Goal: Transaction & Acquisition: Purchase product/service

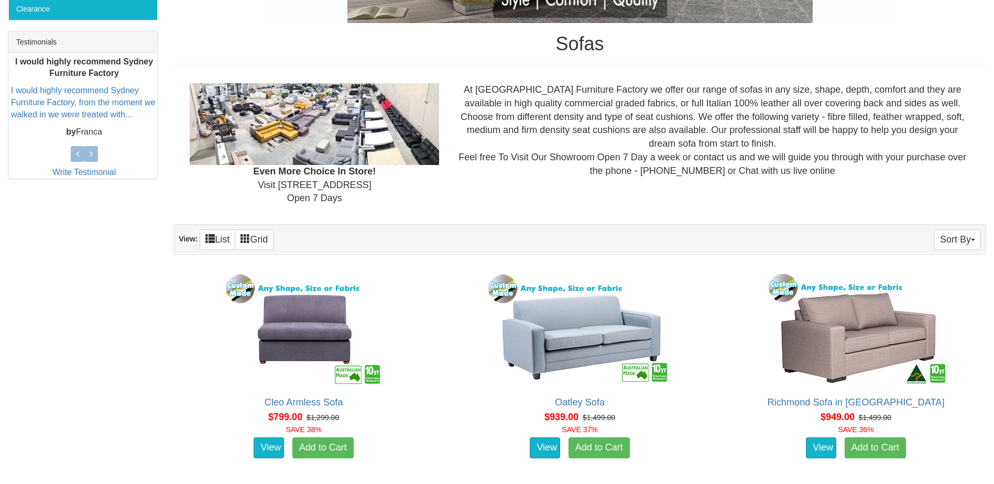
scroll to position [157, 0]
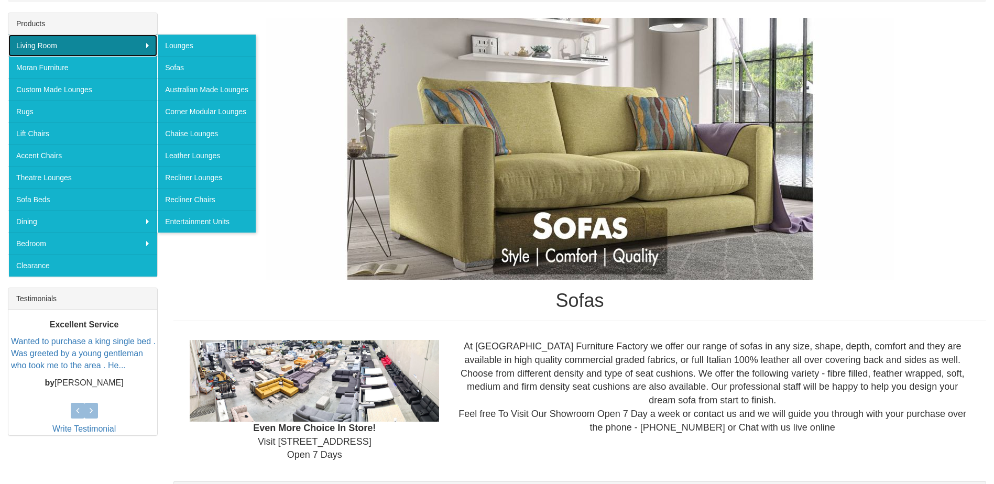
click at [148, 44] on link "Living Room" at bounding box center [82, 46] width 149 height 22
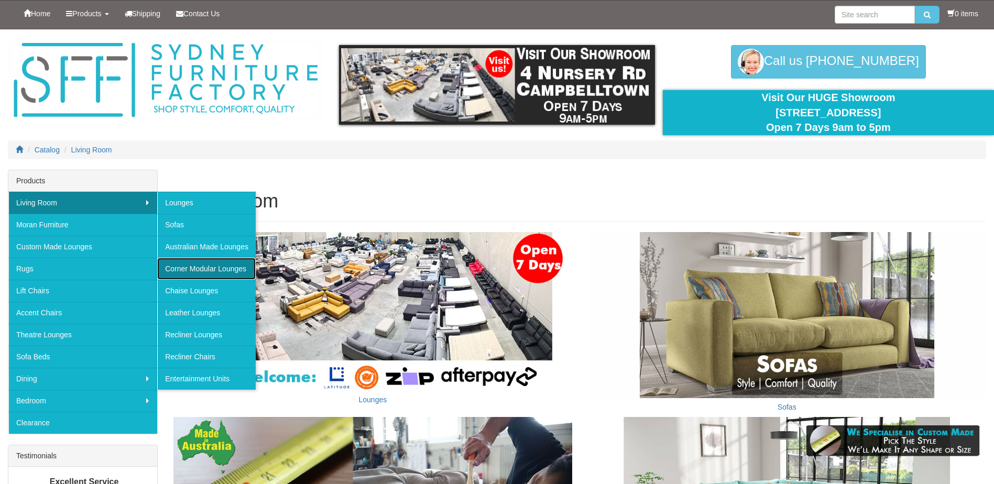
click at [233, 272] on link "Corner Modular Lounges" at bounding box center [206, 269] width 98 height 22
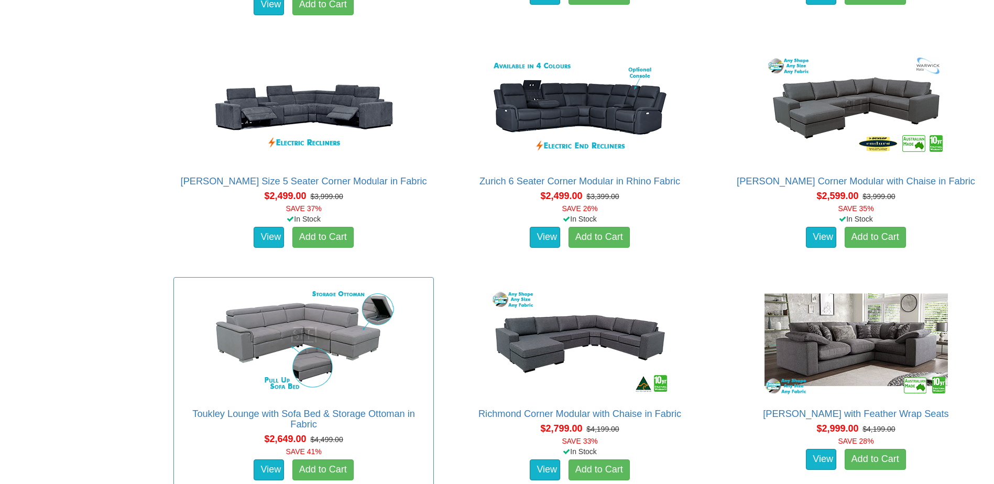
scroll to position [1152, 0]
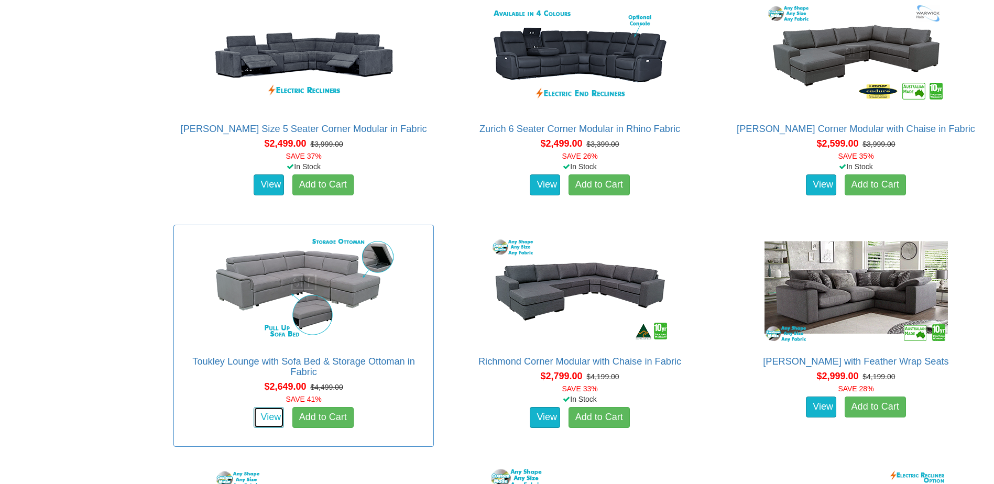
click at [268, 413] on link "View" at bounding box center [268, 417] width 30 height 21
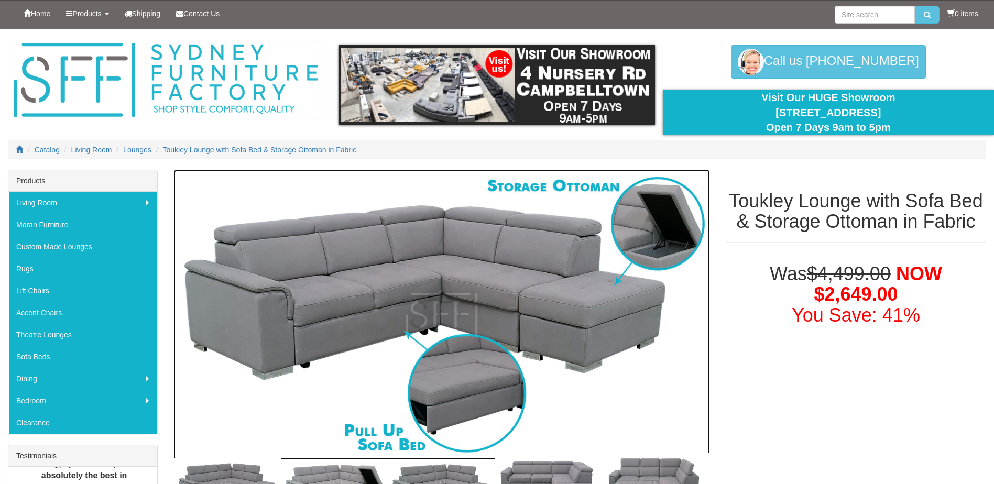
click at [390, 289] on img at bounding box center [441, 315] width 536 height 291
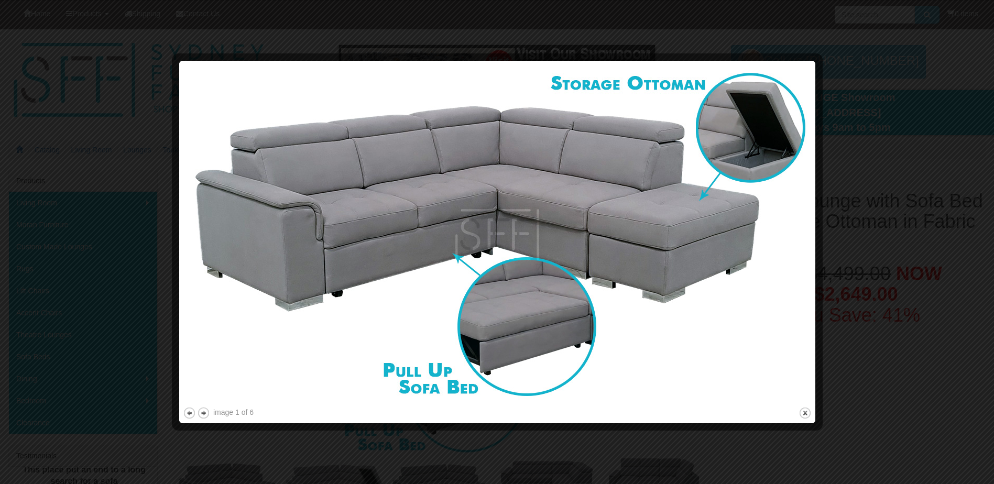
click at [777, 260] on img at bounding box center [497, 234] width 628 height 340
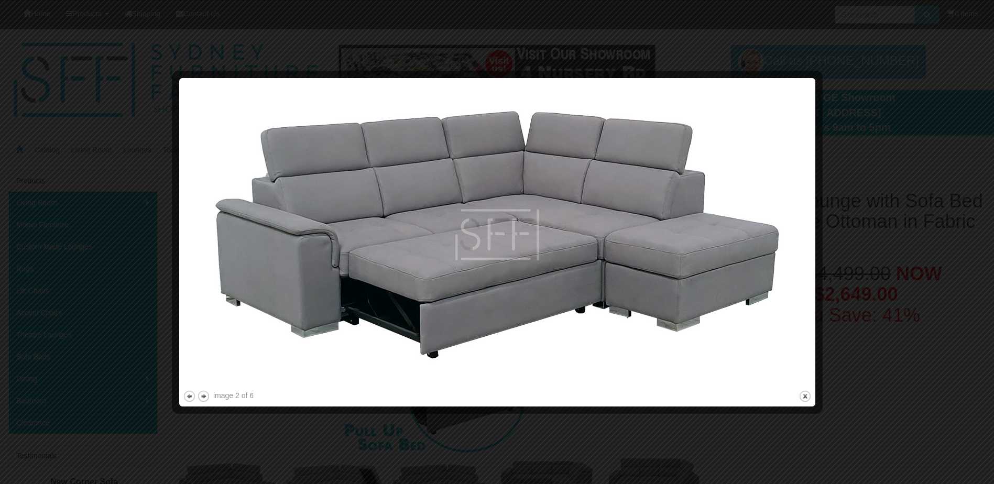
click at [777, 260] on img at bounding box center [497, 235] width 628 height 306
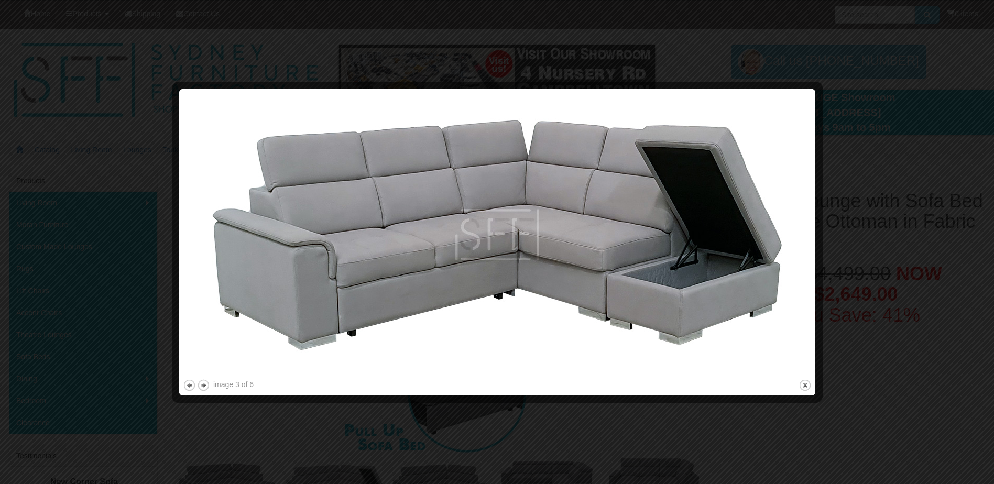
click at [777, 260] on img at bounding box center [497, 235] width 628 height 284
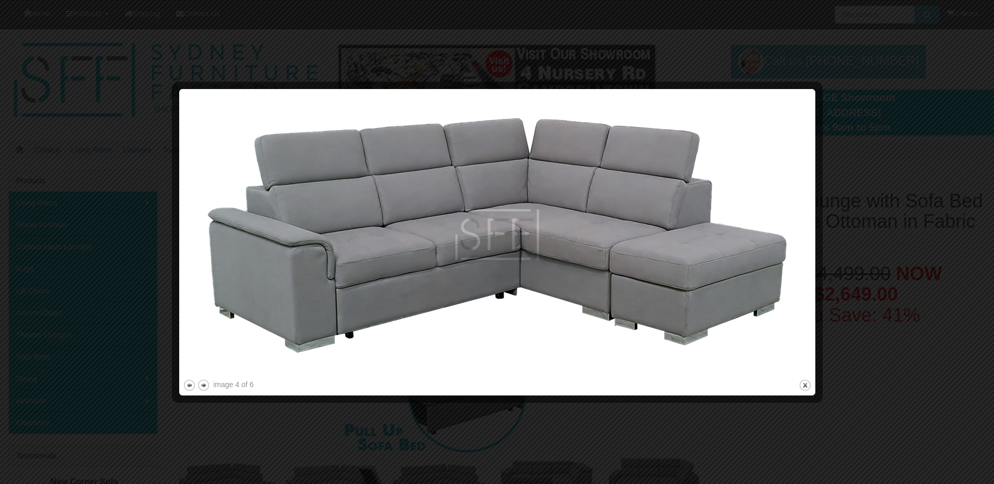
click at [777, 260] on img at bounding box center [497, 235] width 628 height 284
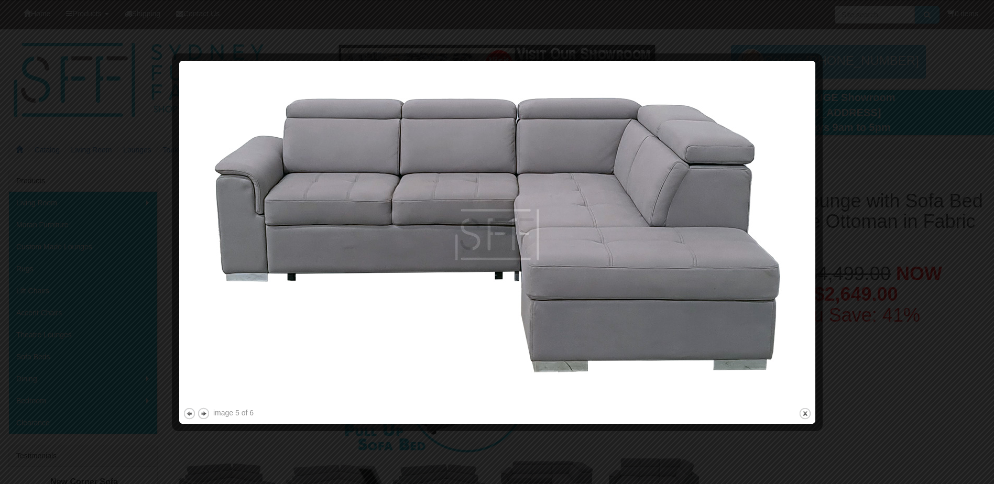
click at [777, 260] on img at bounding box center [497, 234] width 628 height 341
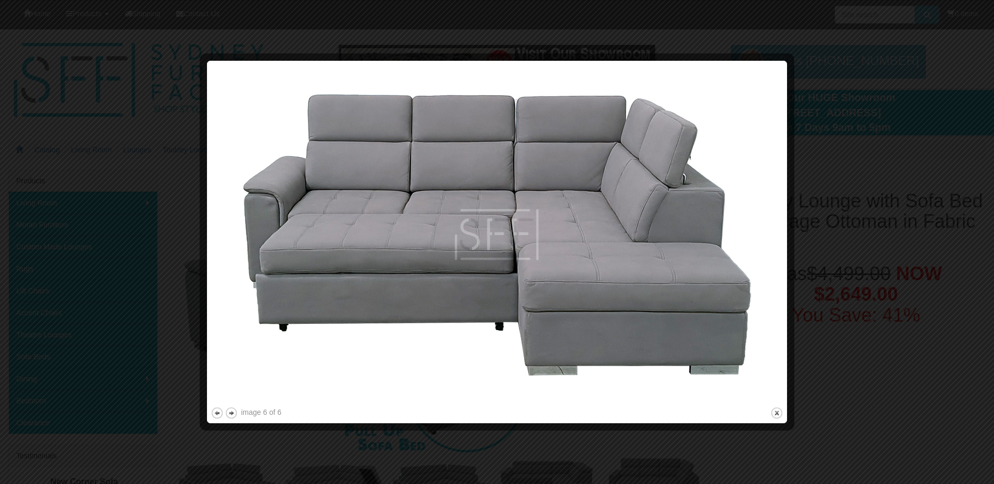
click at [777, 260] on img at bounding box center [497, 234] width 572 height 340
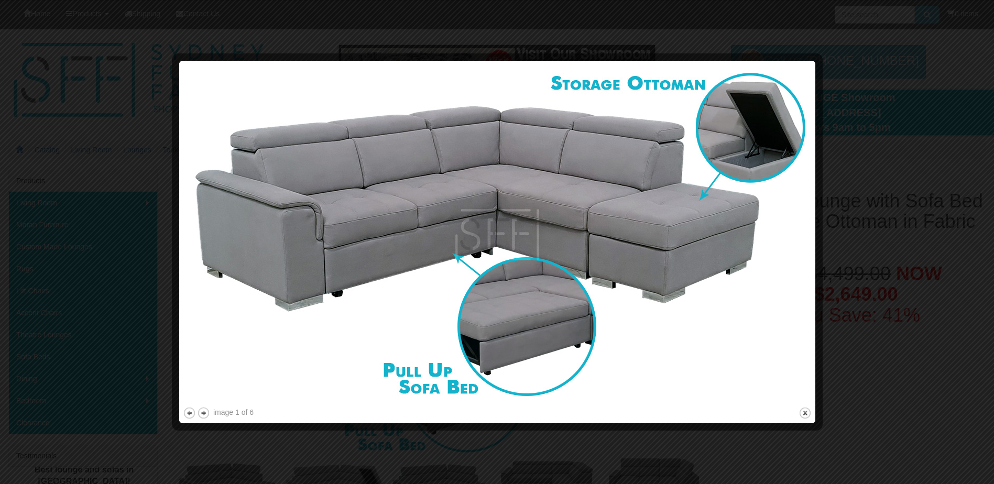
click at [777, 260] on img at bounding box center [497, 234] width 628 height 340
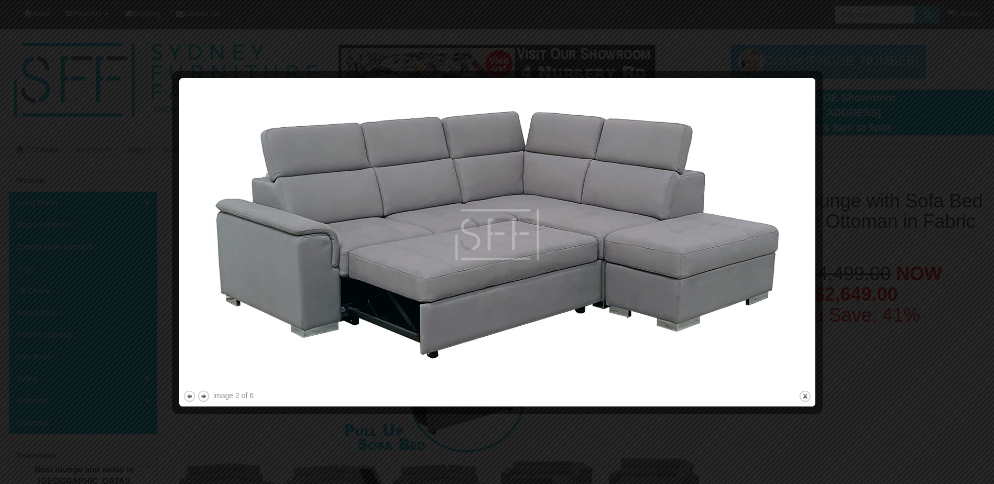
click at [848, 248] on div at bounding box center [497, 242] width 994 height 484
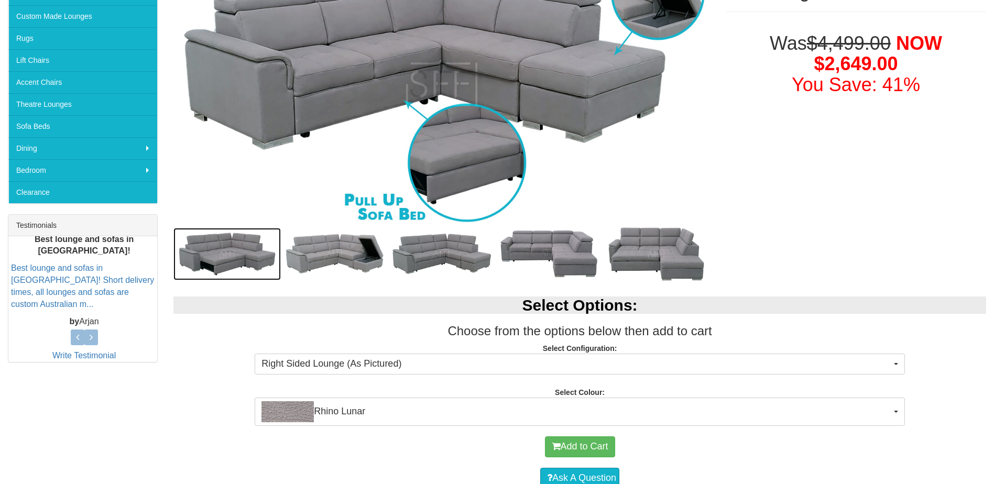
scroll to position [236, 0]
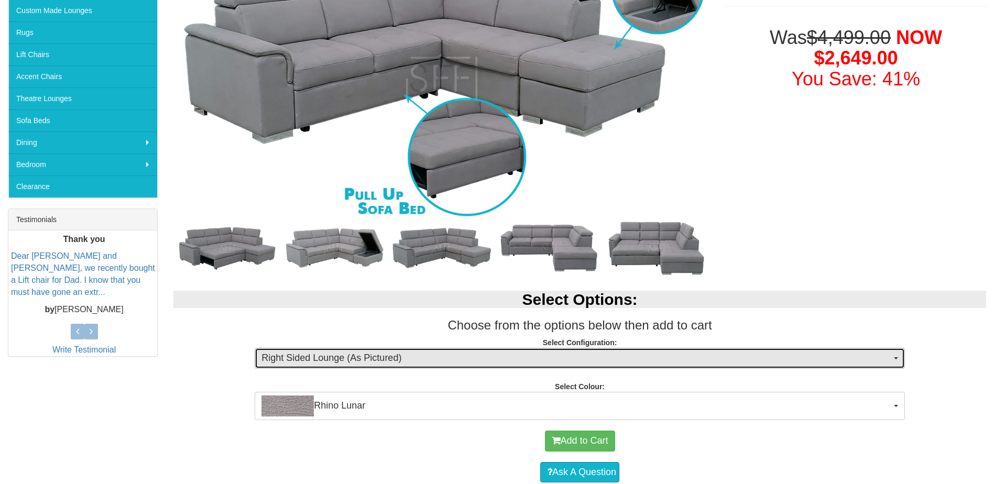
click at [414, 359] on span "Right Sided Lounge (As Pictured)" at bounding box center [576, 358] width 630 height 14
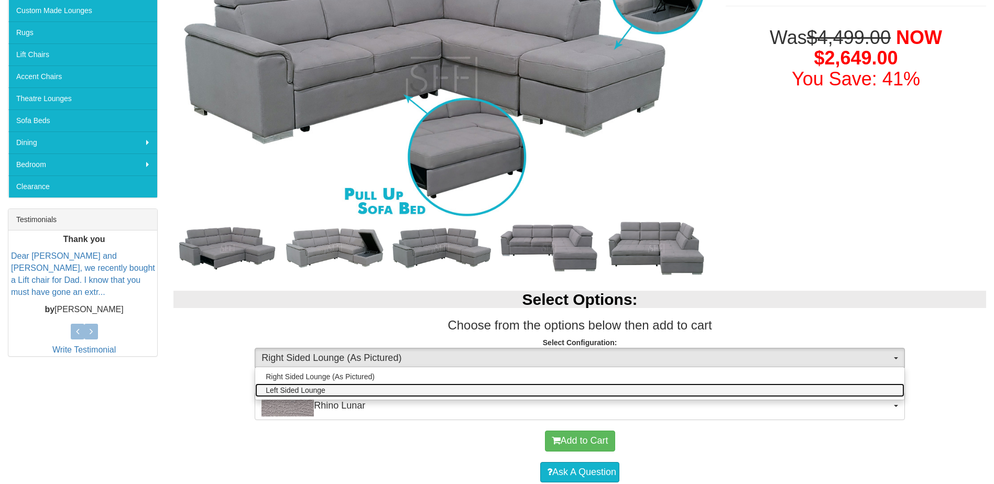
click at [388, 392] on link "Left Sided Lounge" at bounding box center [579, 390] width 649 height 14
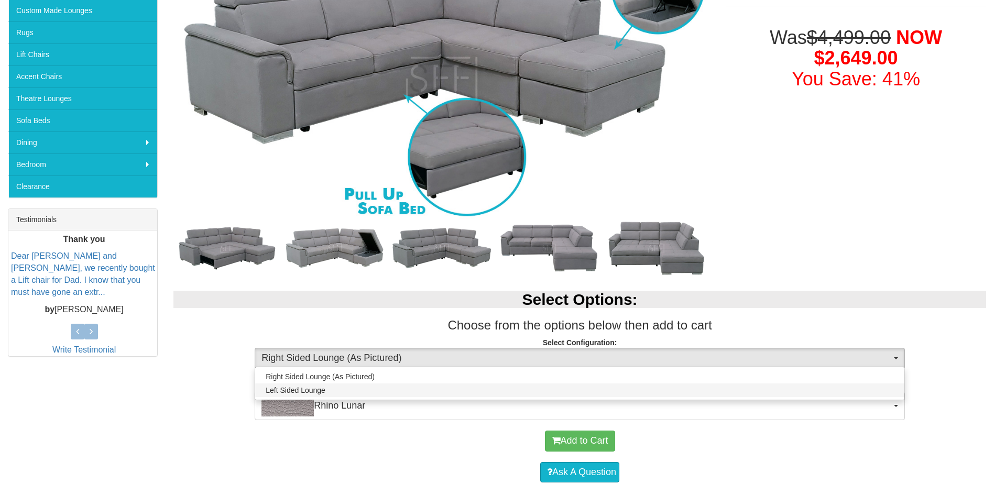
select select "1706"
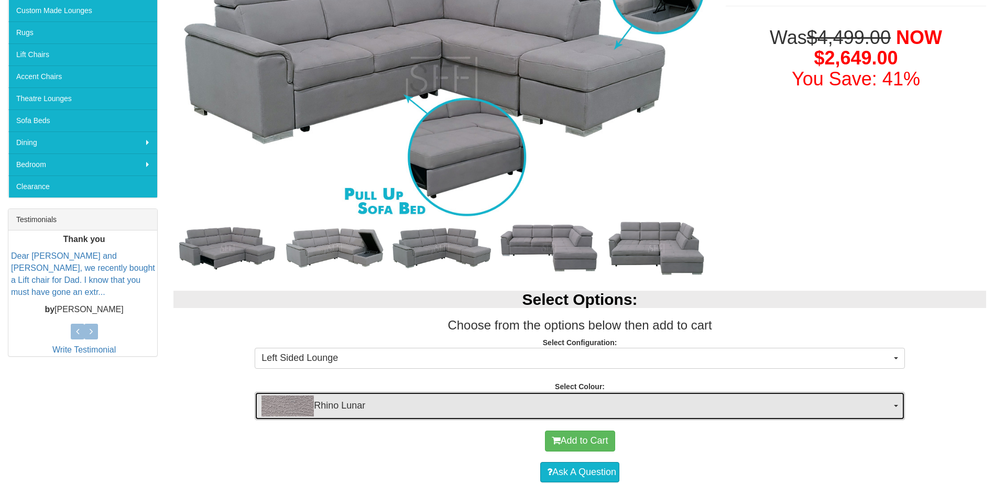
click at [327, 407] on span "Rhino Lunar" at bounding box center [576, 405] width 630 height 21
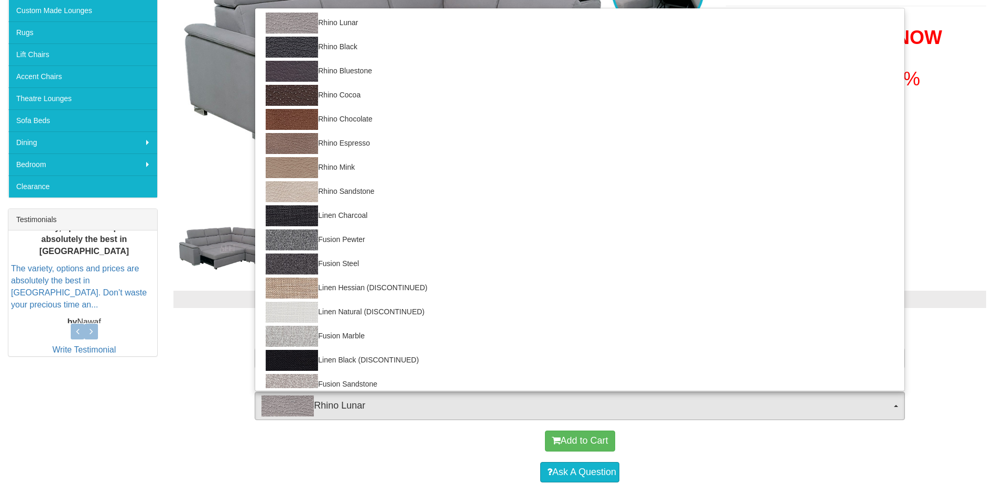
click at [212, 337] on p "Select Configuration: Left Sided Lounge Right Sided Lounge (As Pictured) Left S…" at bounding box center [579, 351] width 812 height 28
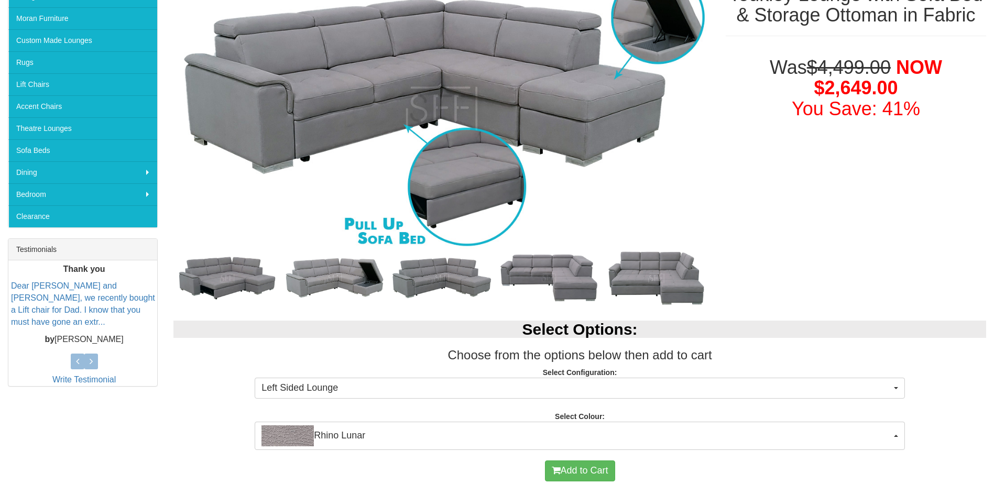
scroll to position [209, 0]
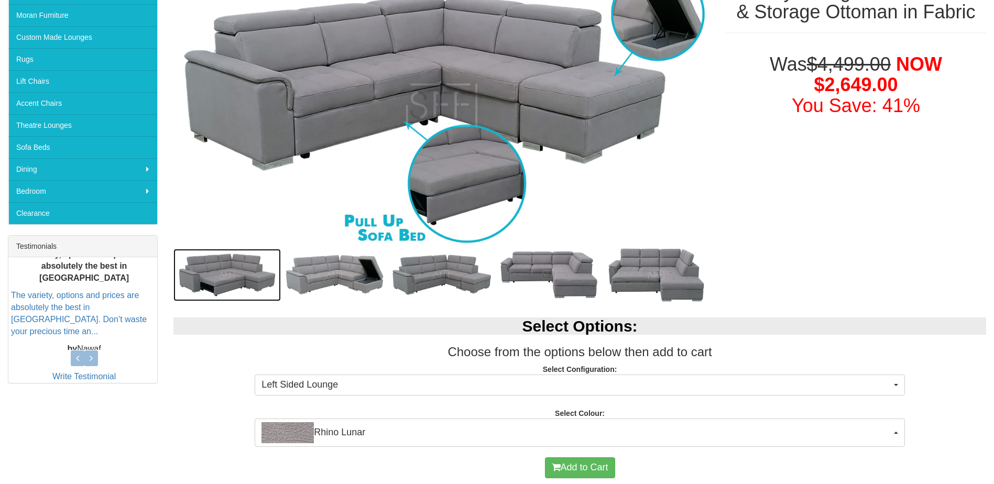
click at [212, 270] on img at bounding box center [226, 275] width 107 height 52
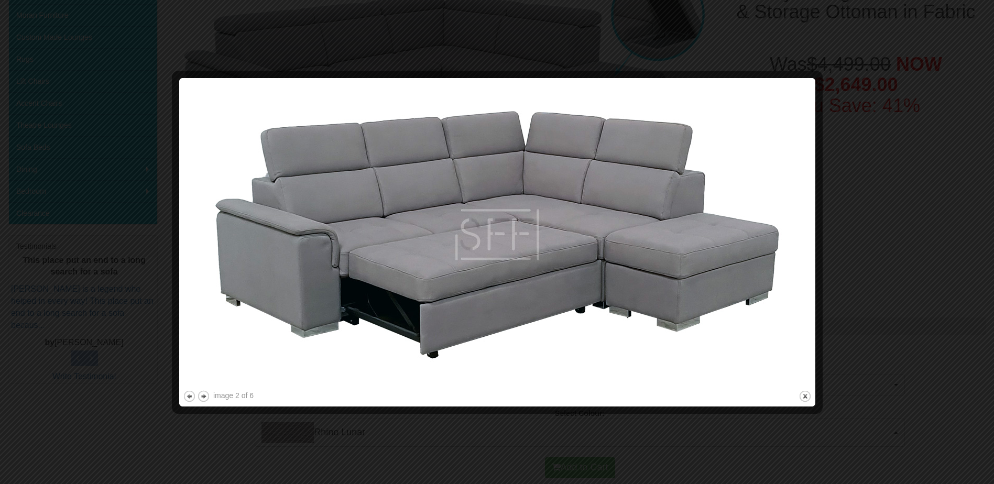
click at [757, 244] on img at bounding box center [497, 235] width 628 height 306
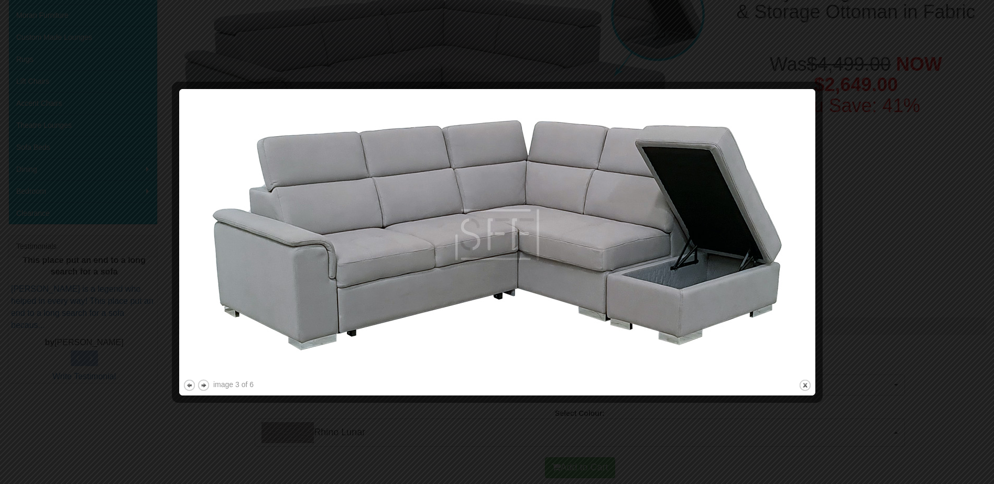
click at [757, 244] on img at bounding box center [497, 235] width 628 height 284
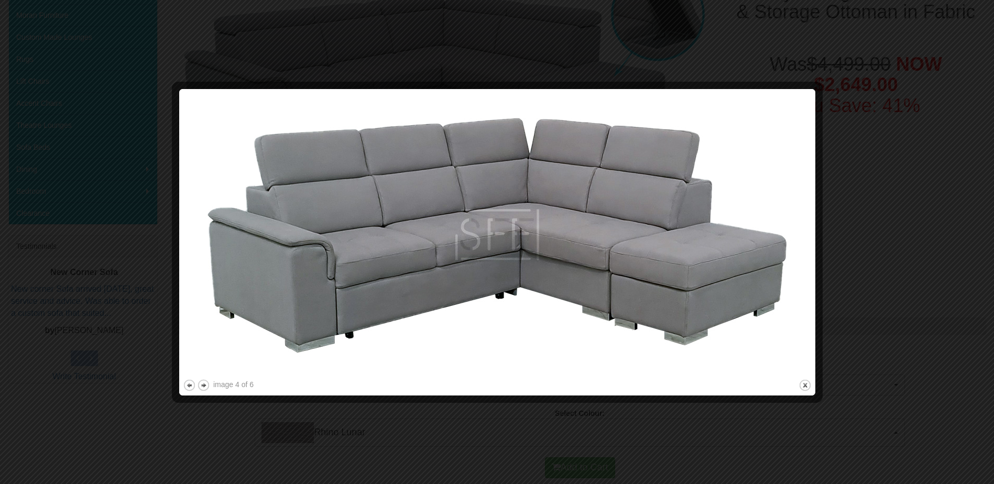
click at [757, 244] on img at bounding box center [497, 235] width 628 height 284
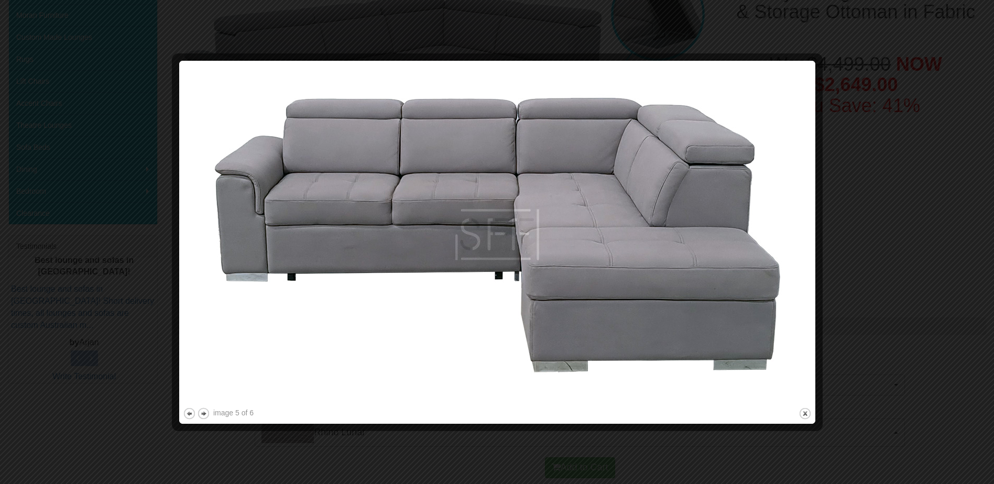
click at [757, 244] on img at bounding box center [497, 234] width 628 height 341
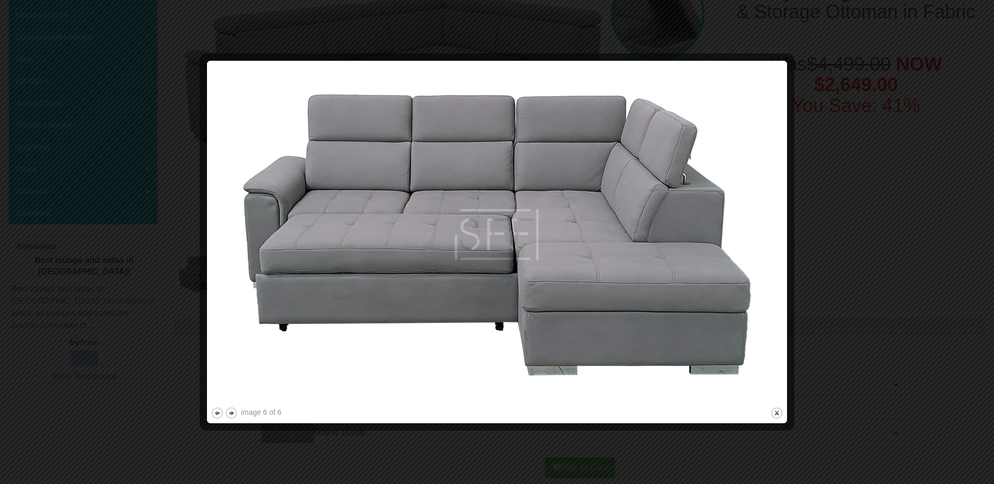
click at [757, 244] on img at bounding box center [497, 234] width 572 height 340
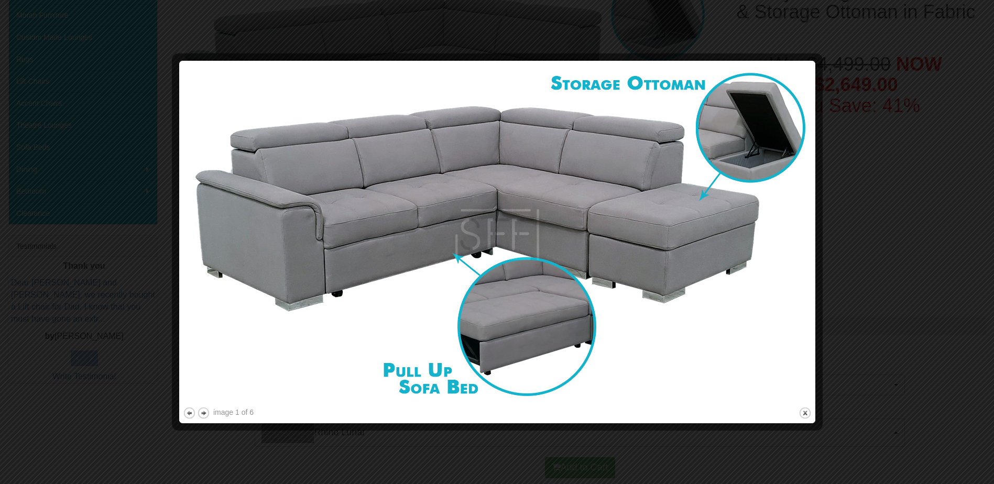
click at [757, 244] on img at bounding box center [497, 234] width 628 height 340
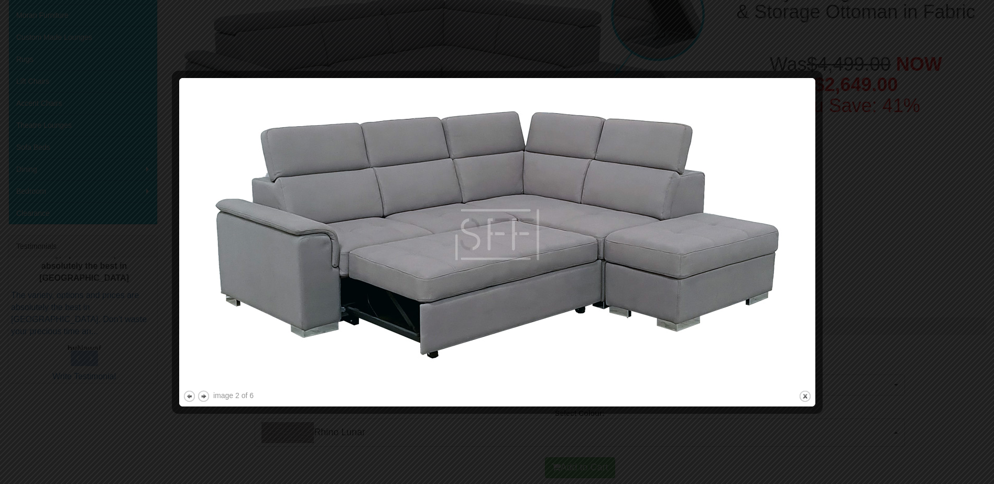
click at [943, 81] on div at bounding box center [497, 242] width 994 height 484
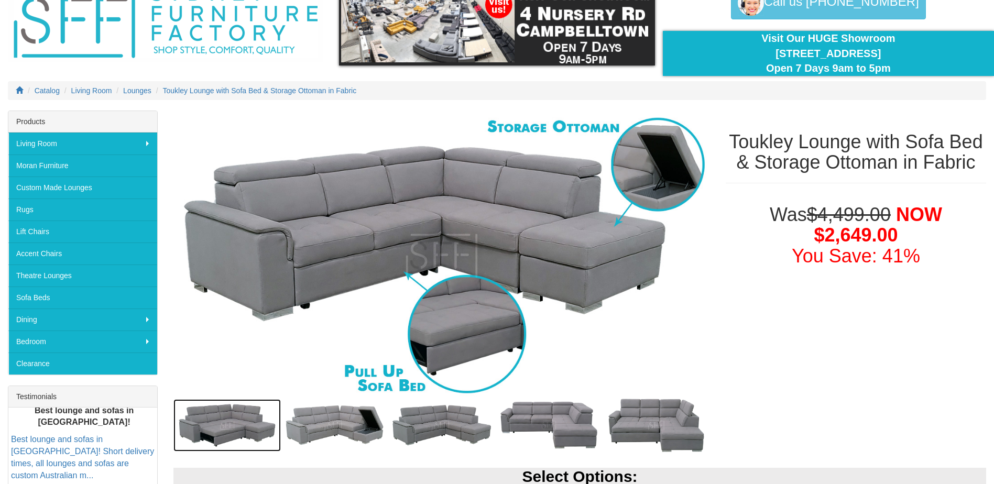
scroll to position [52, 0]
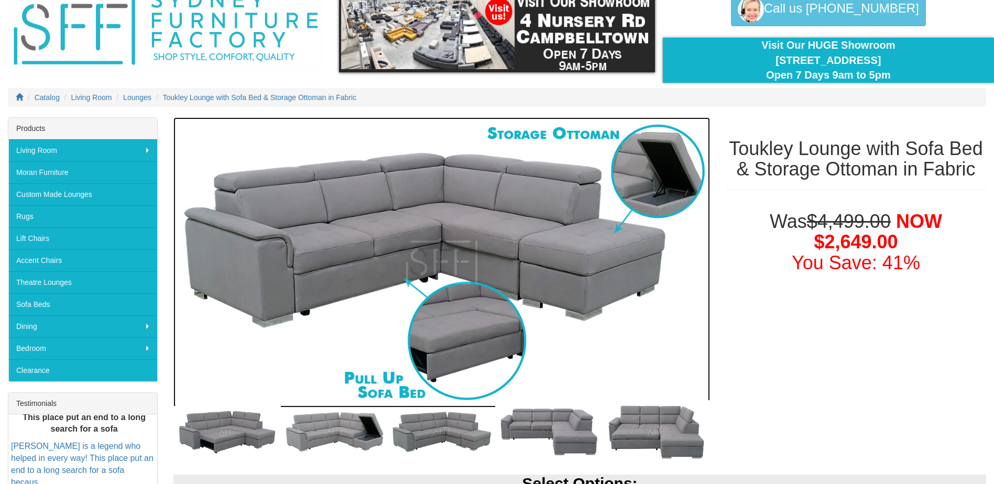
click at [578, 318] on img at bounding box center [441, 262] width 536 height 291
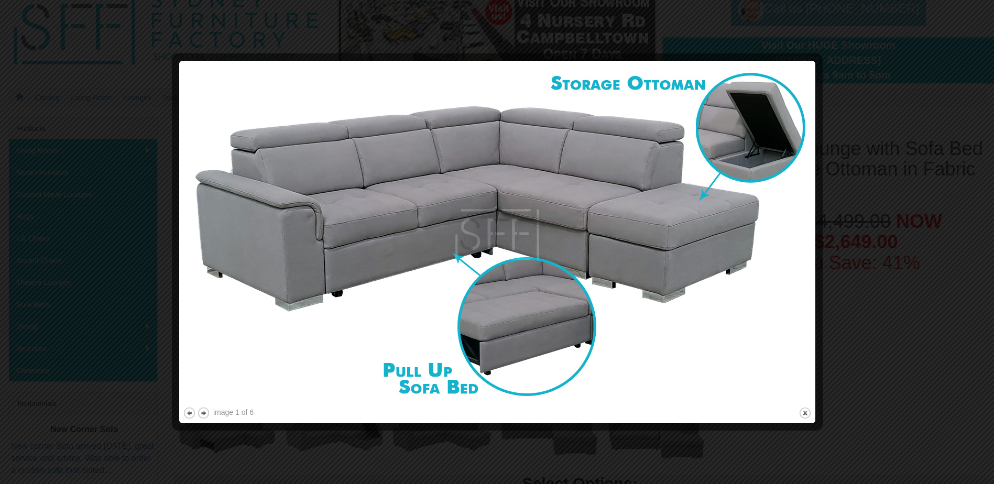
click at [855, 96] on div at bounding box center [497, 242] width 994 height 484
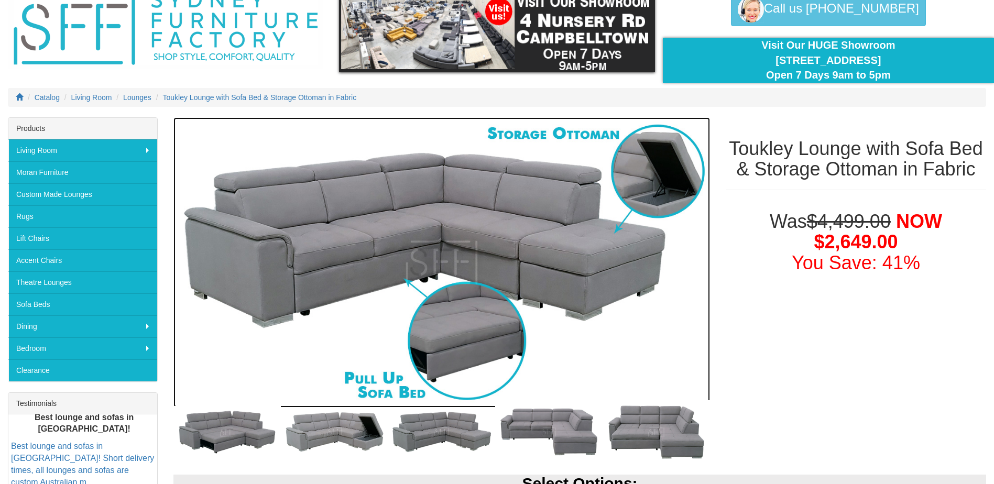
scroll to position [0, 0]
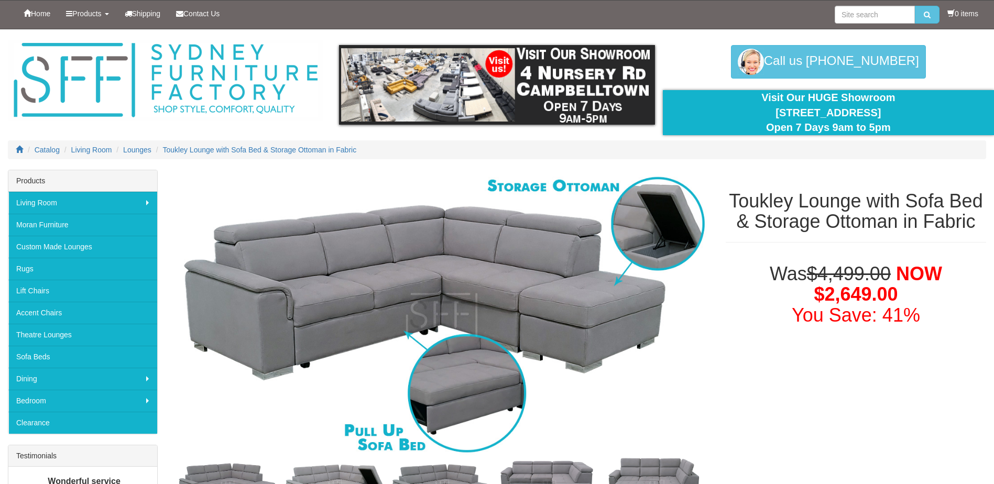
select select "1706"
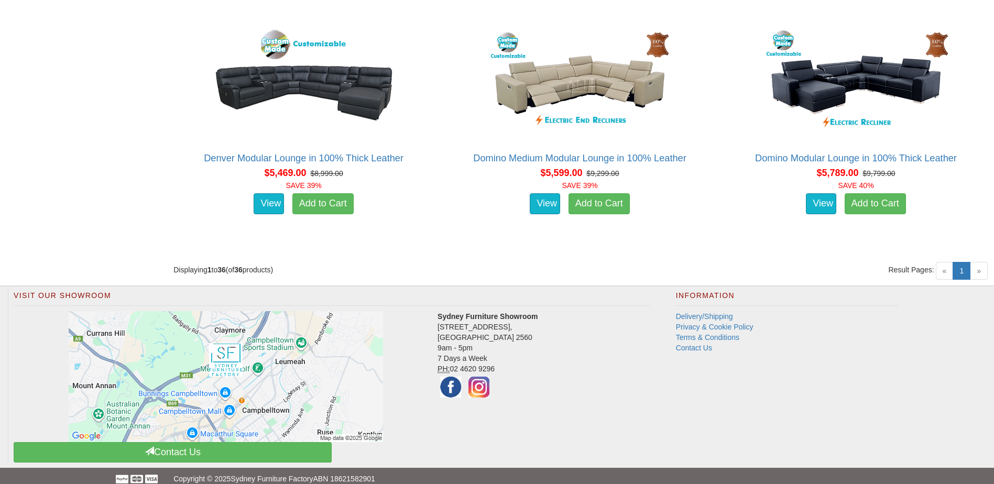
scroll to position [3227, 0]
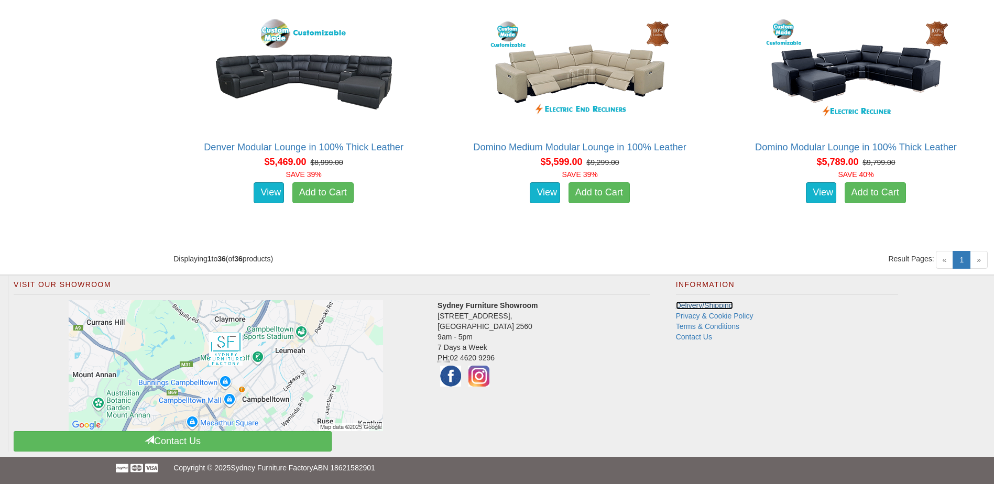
click at [721, 306] on link "Delivery/Shipping" at bounding box center [704, 305] width 57 height 8
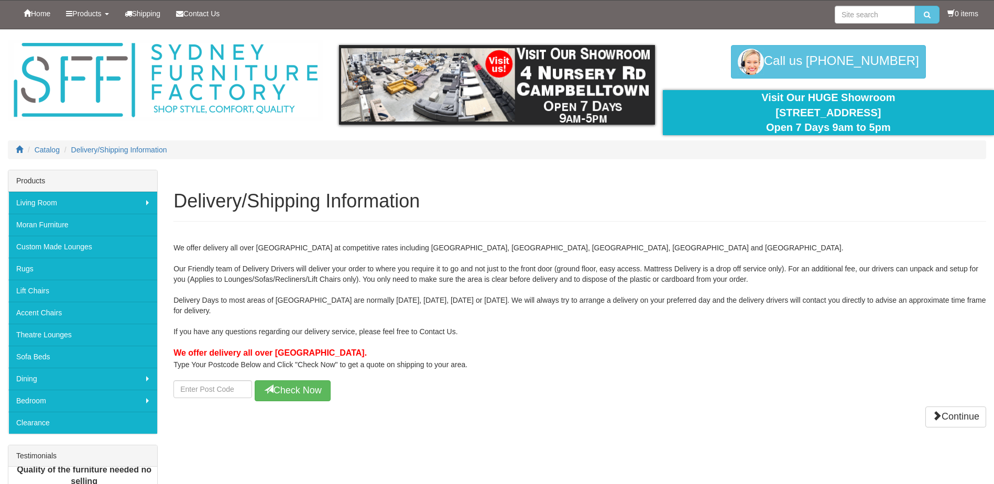
click at [212, 376] on div "We offer delivery all over [GEOGRAPHIC_DATA] at competitive rates including [GE…" at bounding box center [579, 316] width 812 height 169
drag, startPoint x: 222, startPoint y: 390, endPoint x: 230, endPoint y: 394, distance: 8.9
click at [222, 390] on input "number" at bounding box center [212, 389] width 79 height 18
type input "2103"
click at [292, 387] on button "Check Now" at bounding box center [293, 390] width 76 height 21
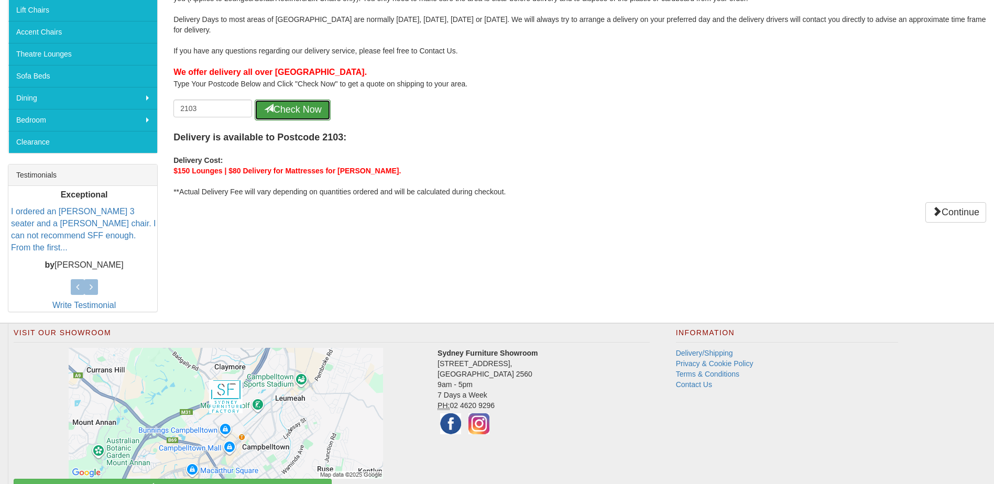
scroll to position [328, 0]
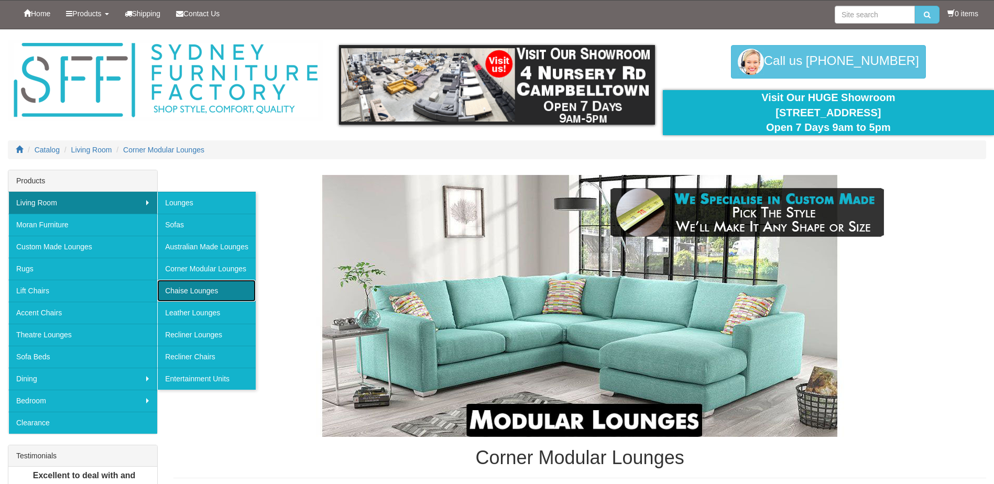
click at [206, 289] on link "Chaise Lounges" at bounding box center [206, 291] width 98 height 22
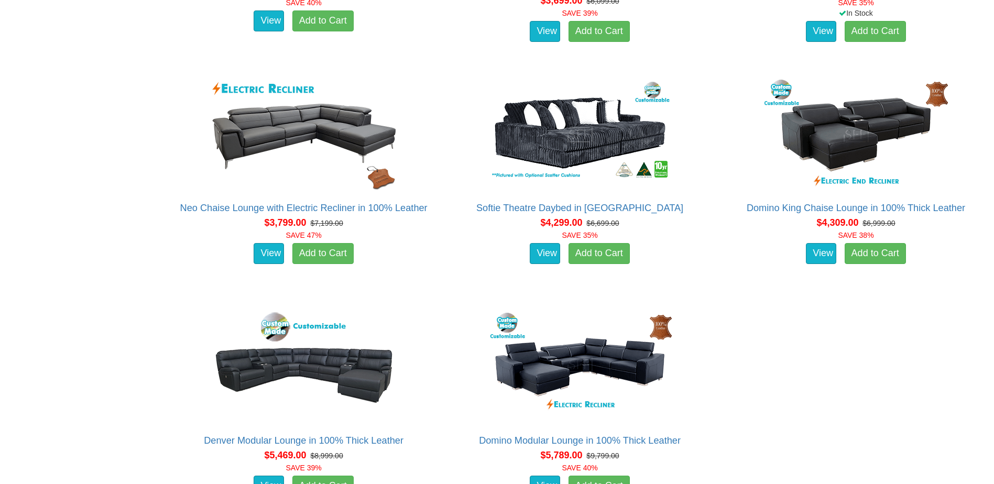
scroll to position [3247, 0]
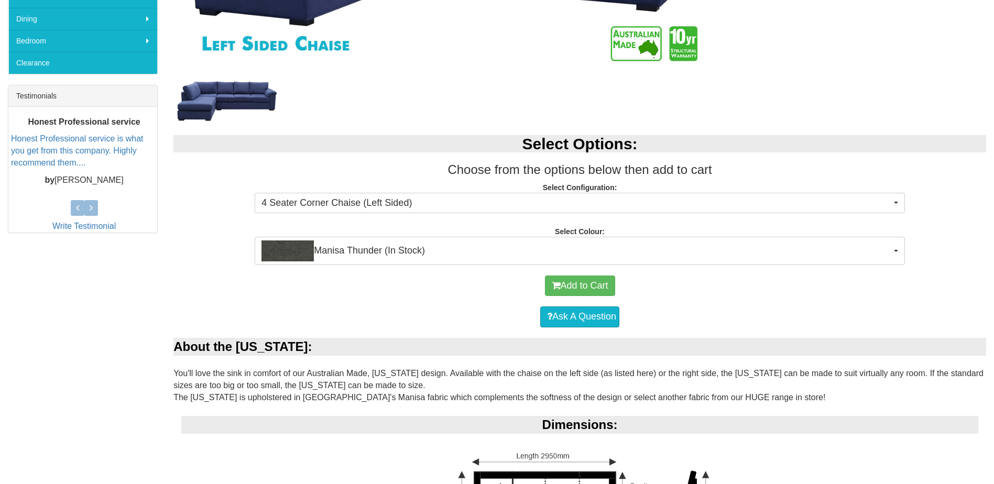
scroll to position [357, 0]
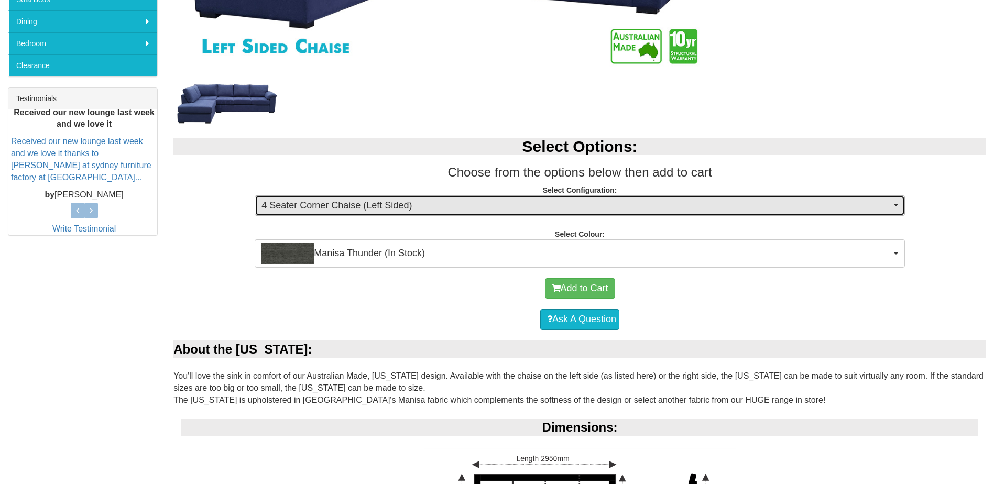
click at [635, 209] on span "4 Seater Corner Chaise (Left Sided)" at bounding box center [576, 206] width 630 height 14
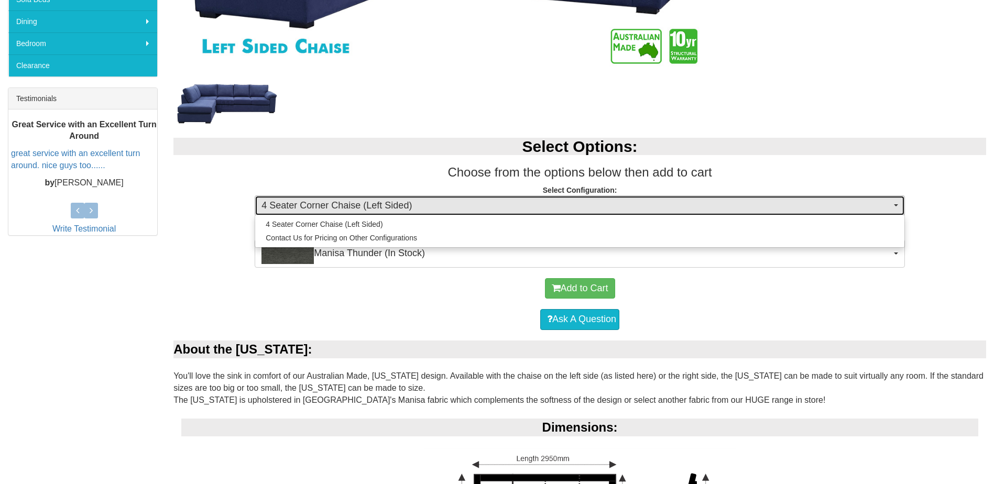
click at [517, 205] on span "4 Seater Corner Chaise (Left Sided)" at bounding box center [576, 206] width 630 height 14
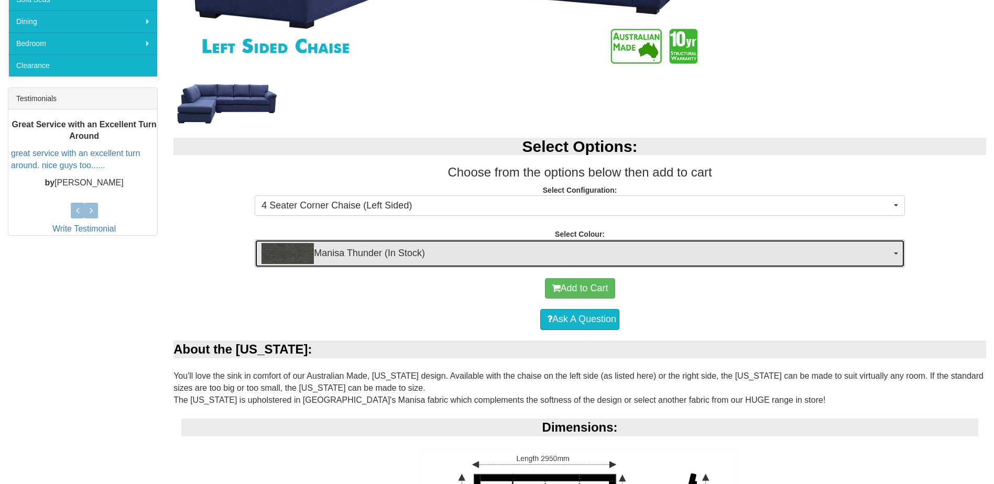
click at [500, 242] on button "Manisa Thunder (In Stock)" at bounding box center [580, 253] width 650 height 28
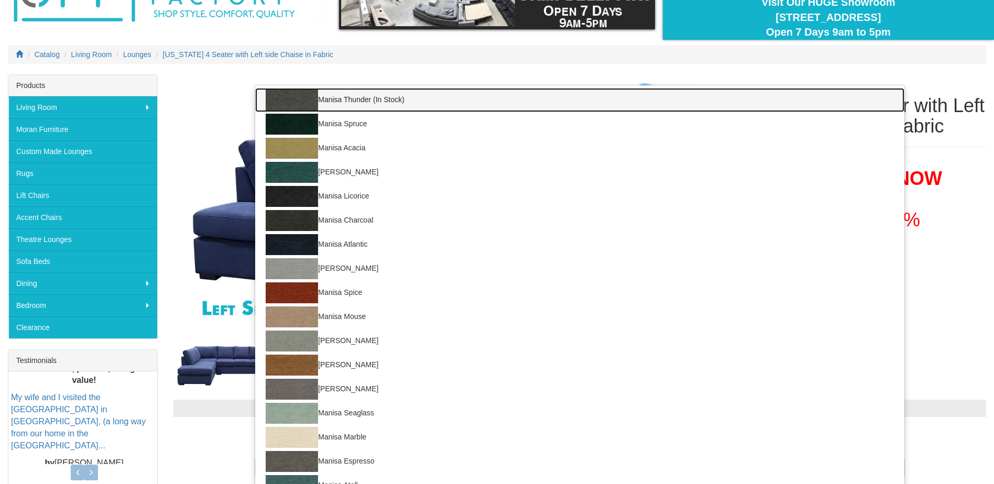
scroll to position [148, 0]
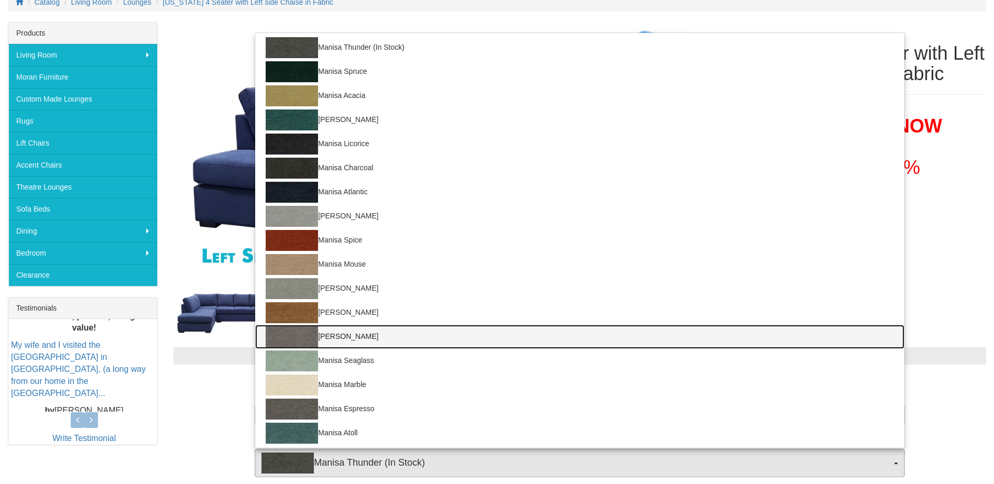
click at [342, 333] on link "Manisa Stone" at bounding box center [579, 337] width 649 height 24
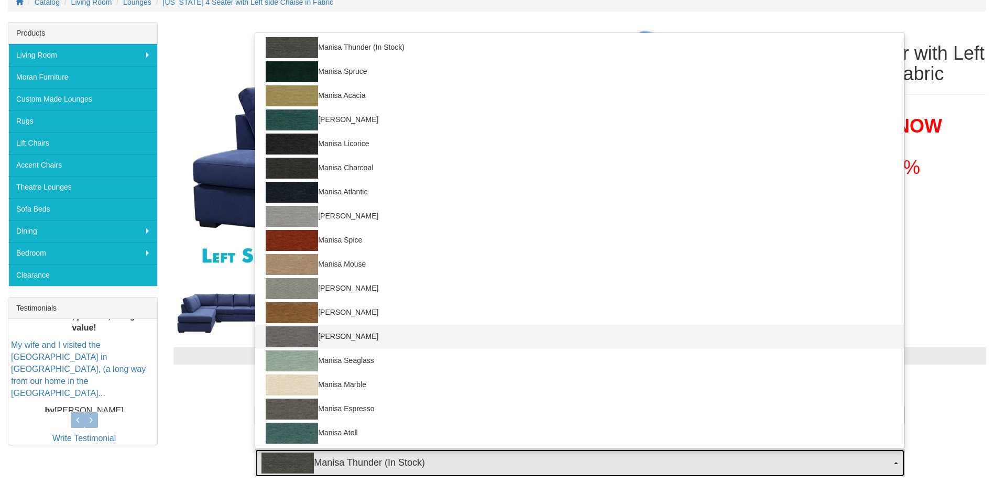
select select "1518"
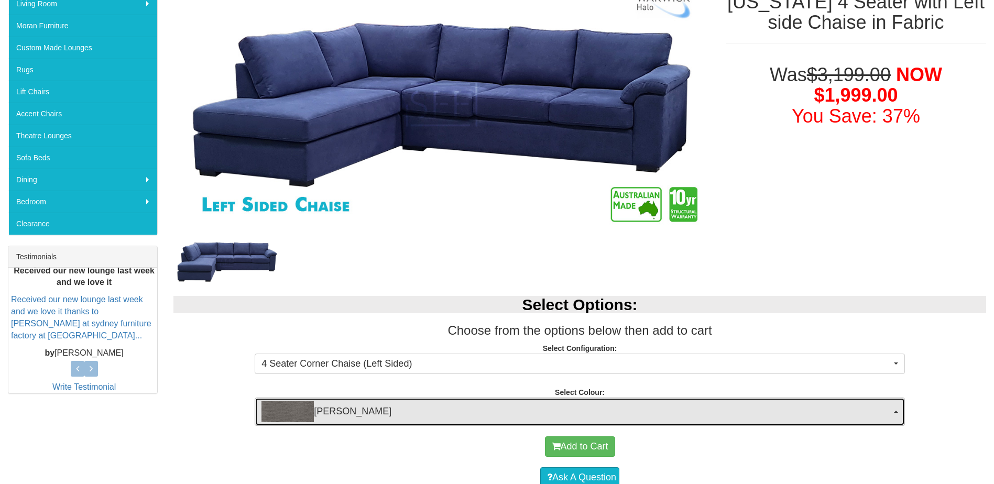
scroll to position [200, 0]
